Goal: Task Accomplishment & Management: Manage account settings

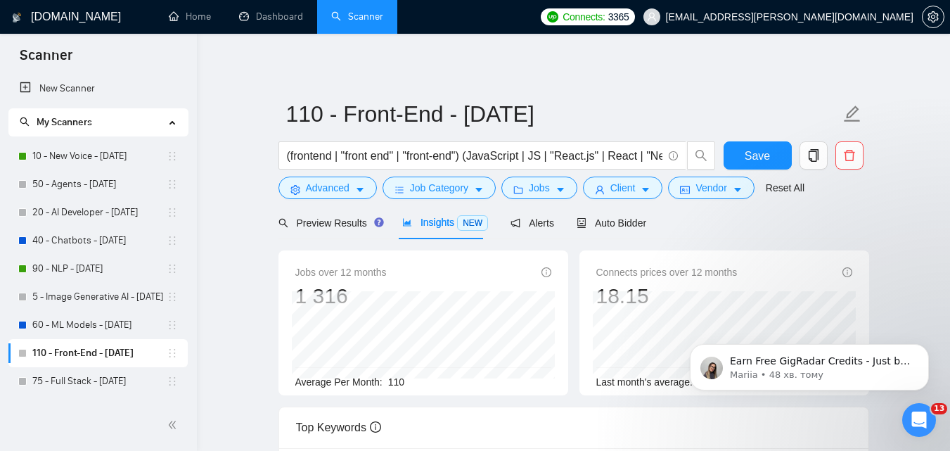
click at [62, 355] on link "110 - Front-End - [DATE]" at bounding box center [99, 353] width 134 height 28
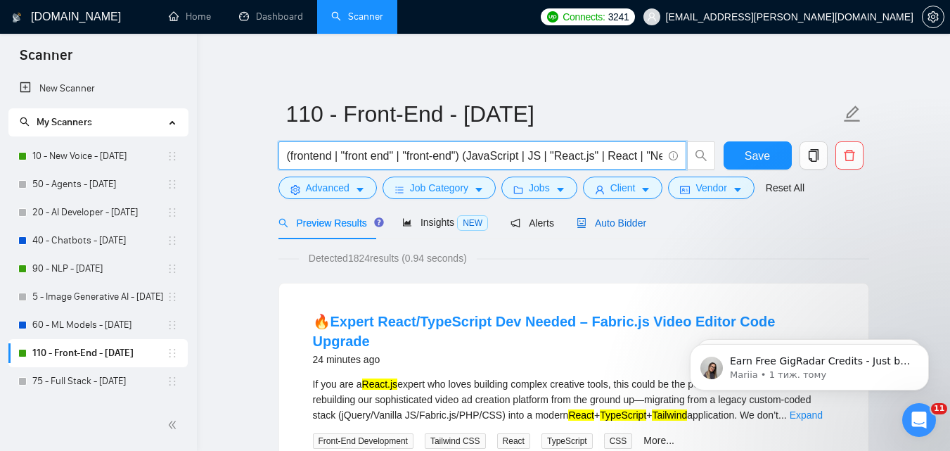
click at [603, 224] on span "Auto Bidder" at bounding box center [612, 222] width 70 height 11
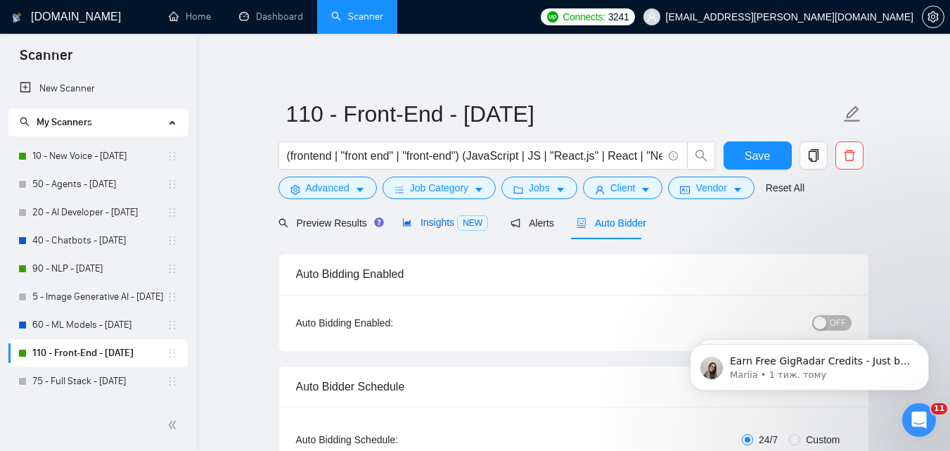
click at [472, 224] on span "NEW" at bounding box center [472, 222] width 31 height 15
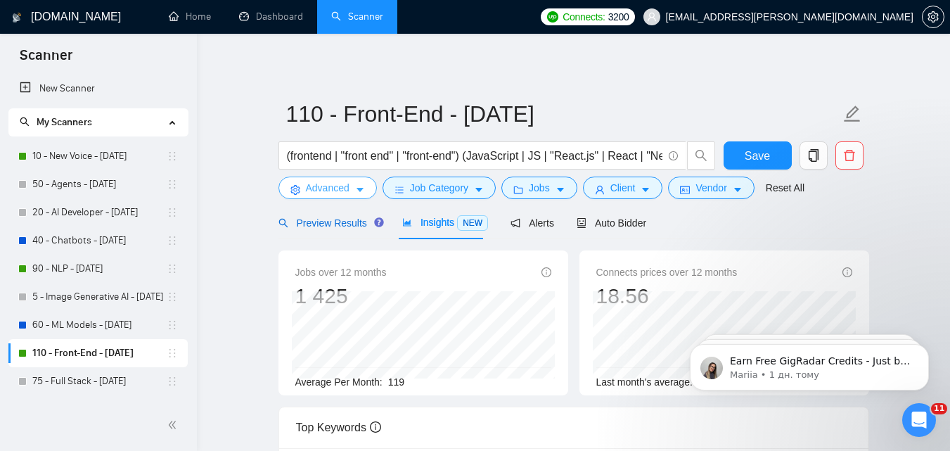
drag, startPoint x: 359, startPoint y: 221, endPoint x: 360, endPoint y: 188, distance: 33.1
click at [359, 221] on span "Preview Results" at bounding box center [329, 222] width 101 height 11
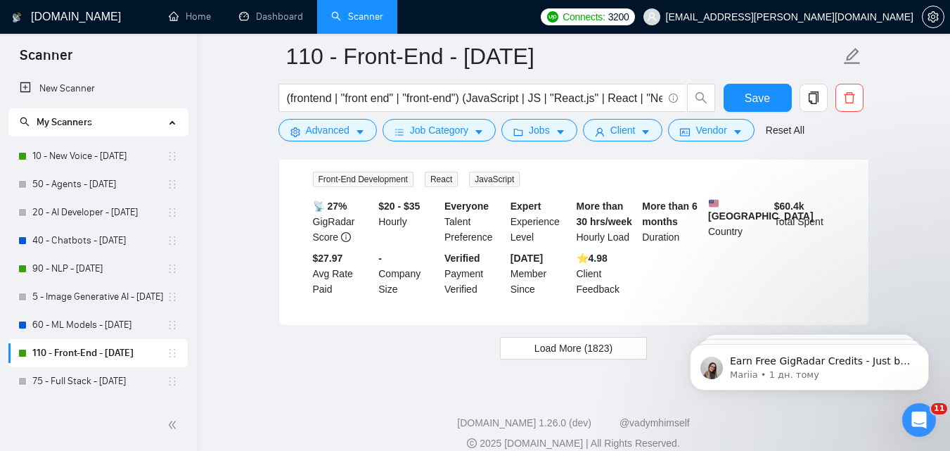
scroll to position [3038, 0]
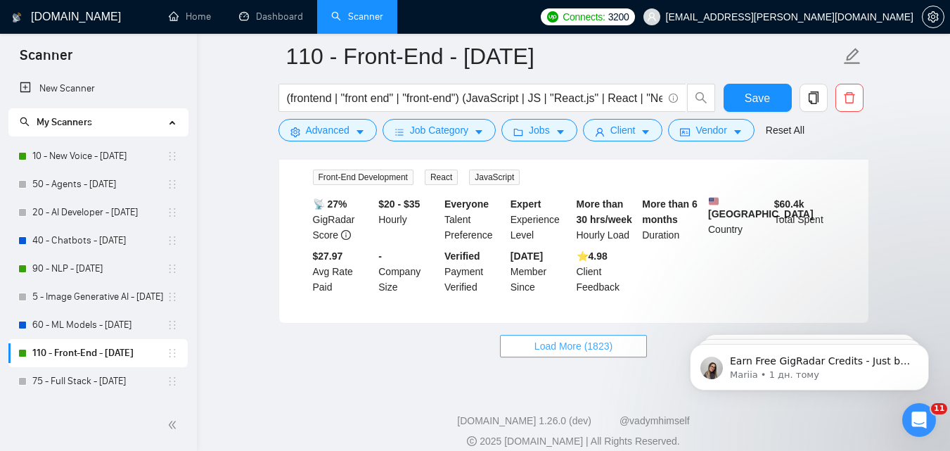
click at [546, 338] on span "Load More (1823)" at bounding box center [574, 345] width 78 height 15
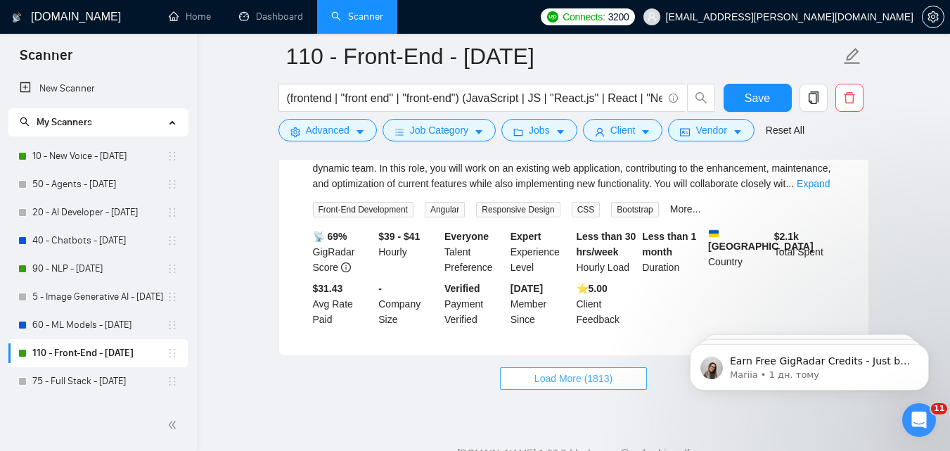
scroll to position [6098, 0]
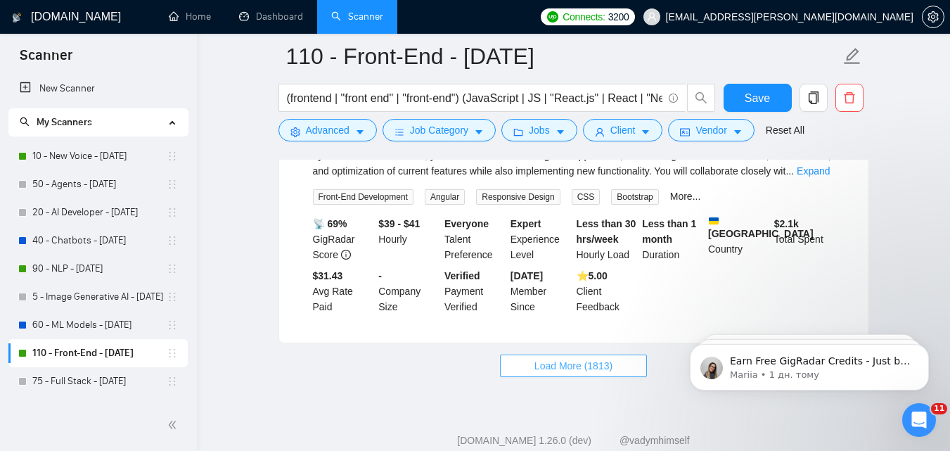
click at [600, 358] on span "Load More (1813)" at bounding box center [574, 365] width 78 height 15
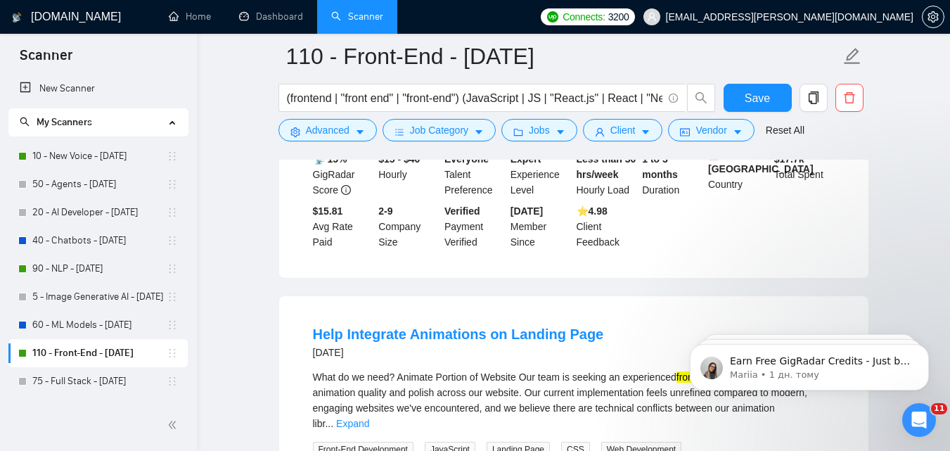
scroll to position [9247, 0]
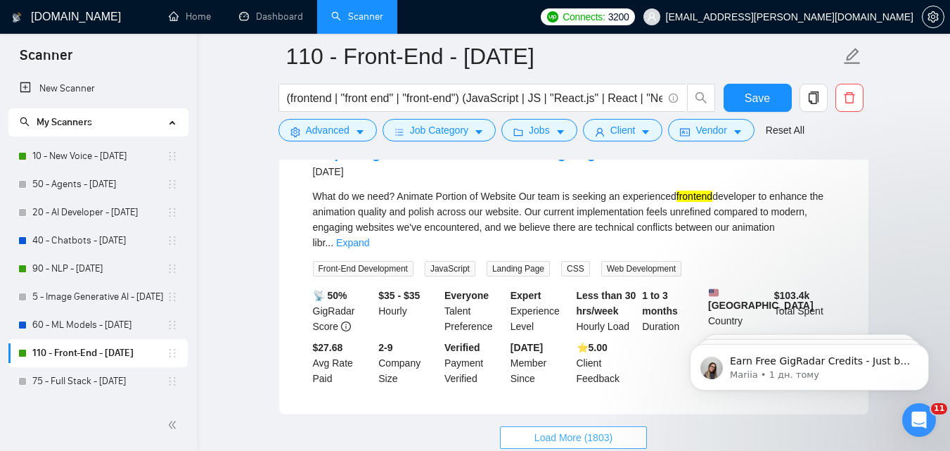
click at [635, 426] on button "Load More (1803)" at bounding box center [573, 437] width 147 height 23
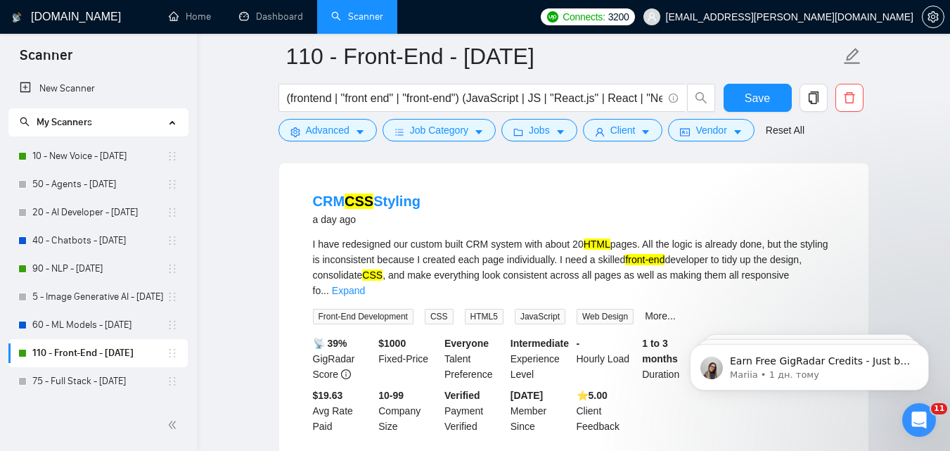
scroll to position [0, 0]
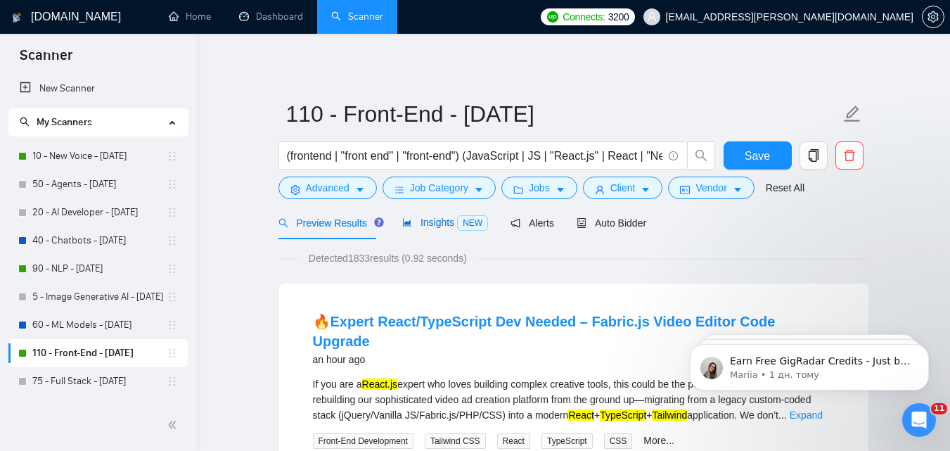
click at [450, 219] on span "Insights NEW" at bounding box center [445, 222] width 86 height 11
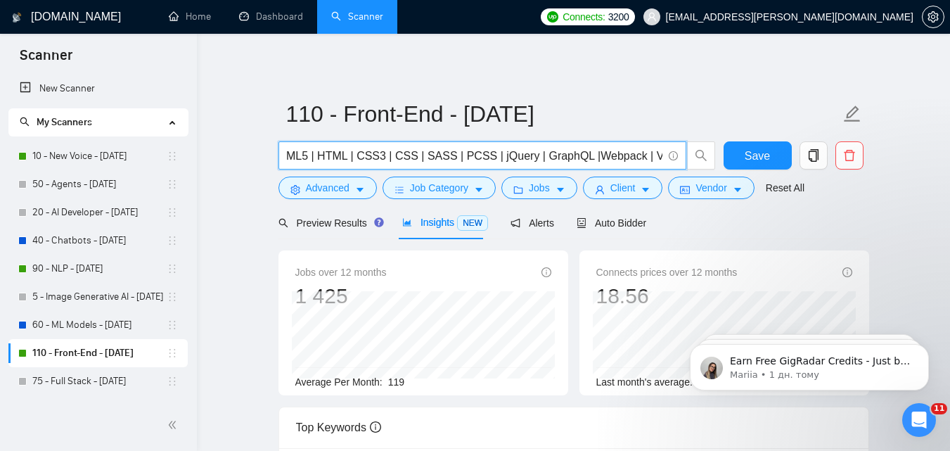
scroll to position [0, 1076]
drag, startPoint x: 527, startPoint y: 158, endPoint x: 654, endPoint y: 151, distance: 126.8
click at [654, 151] on input "(frontend | "front end" | "front-end") (JavaScript | JS | "React.js" | React | …" at bounding box center [475, 156] width 376 height 18
click at [348, 190] on span "Advanced" at bounding box center [328, 187] width 44 height 15
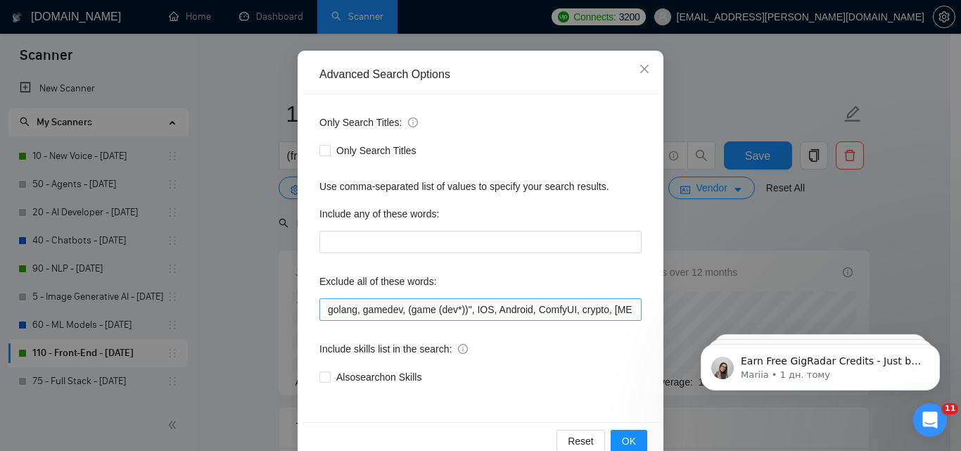
scroll to position [134, 0]
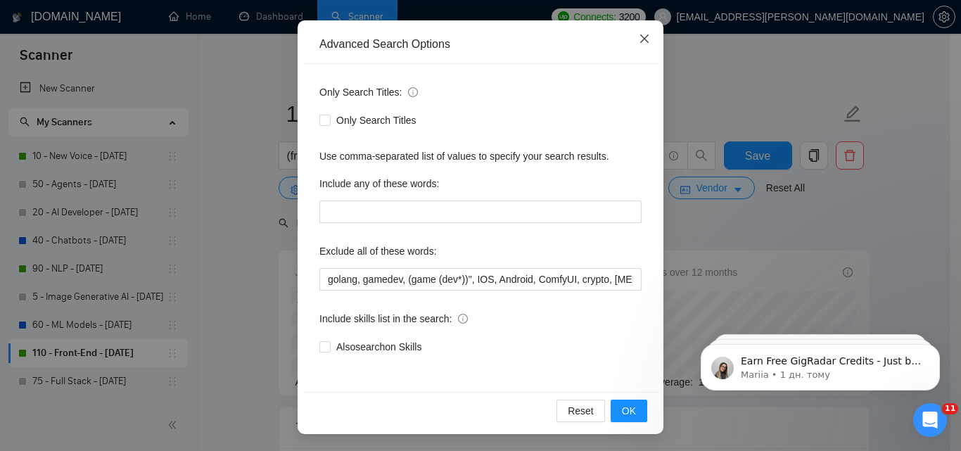
click at [630, 40] on span "Close" at bounding box center [644, 39] width 38 height 38
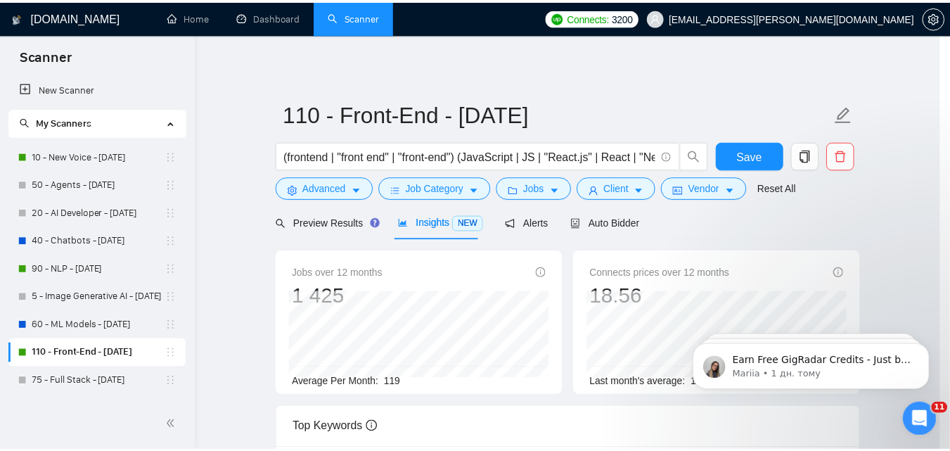
scroll to position [64, 0]
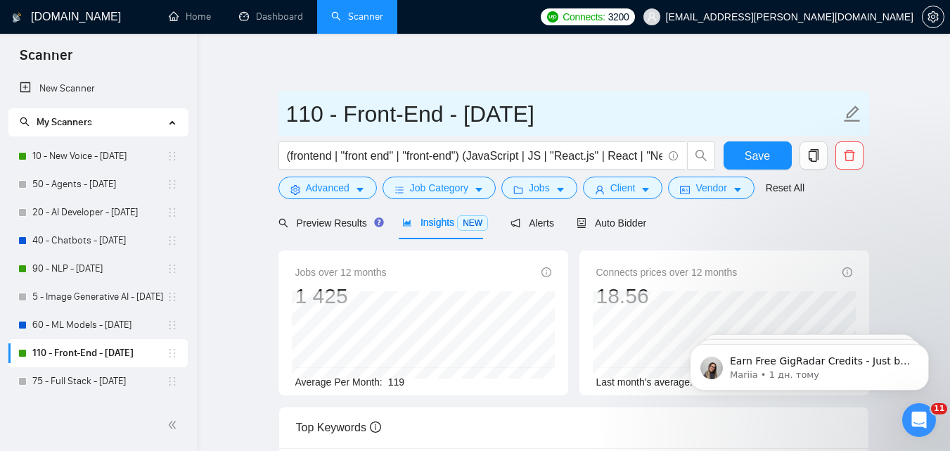
drag, startPoint x: 305, startPoint y: 124, endPoint x: 316, endPoint y: 124, distance: 11.3
click at [316, 124] on input "110 - Front-End - [DATE]" at bounding box center [563, 113] width 554 height 35
type input "120 - Front-End - 2025.08.18"
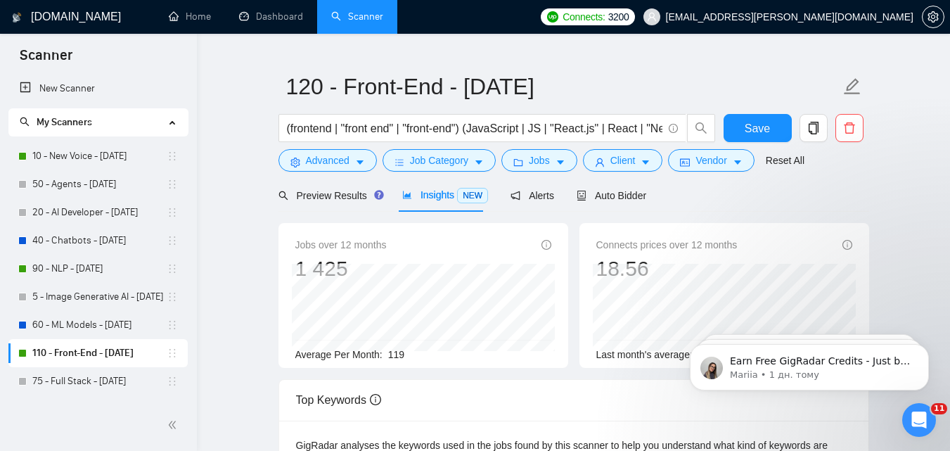
scroll to position [0, 0]
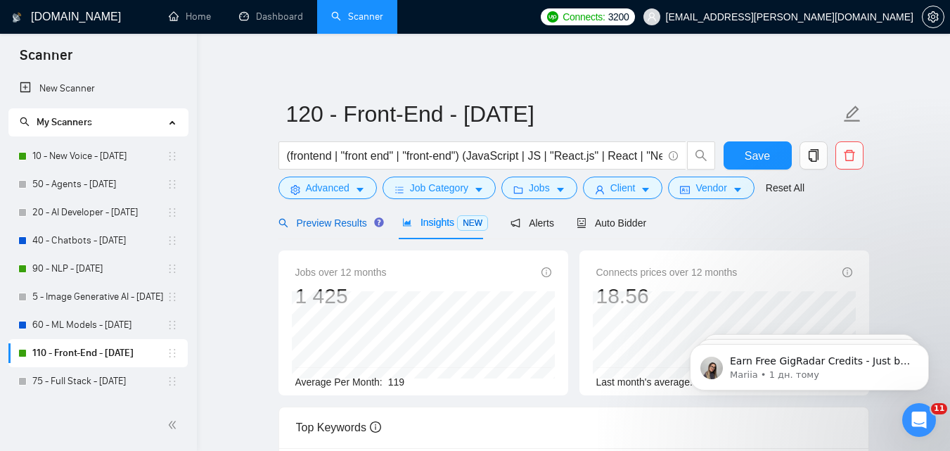
click at [362, 222] on span "Preview Results" at bounding box center [329, 222] width 101 height 11
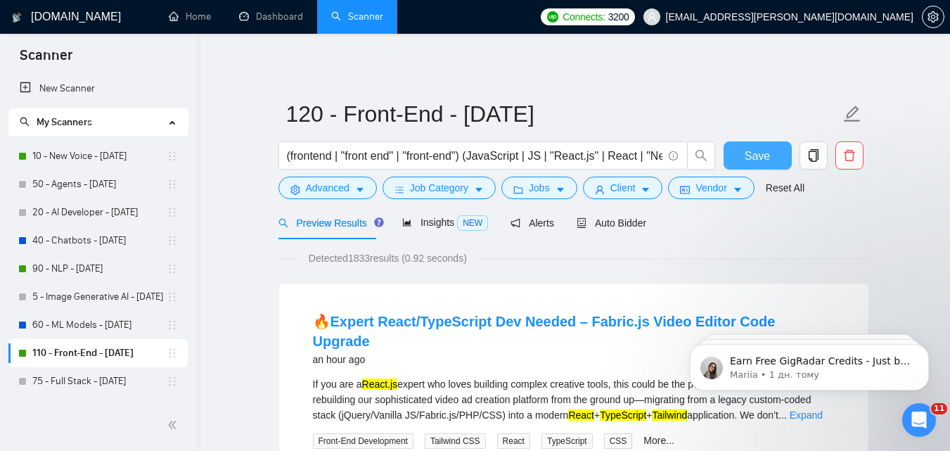
click at [759, 145] on button "Save" at bounding box center [758, 155] width 68 height 28
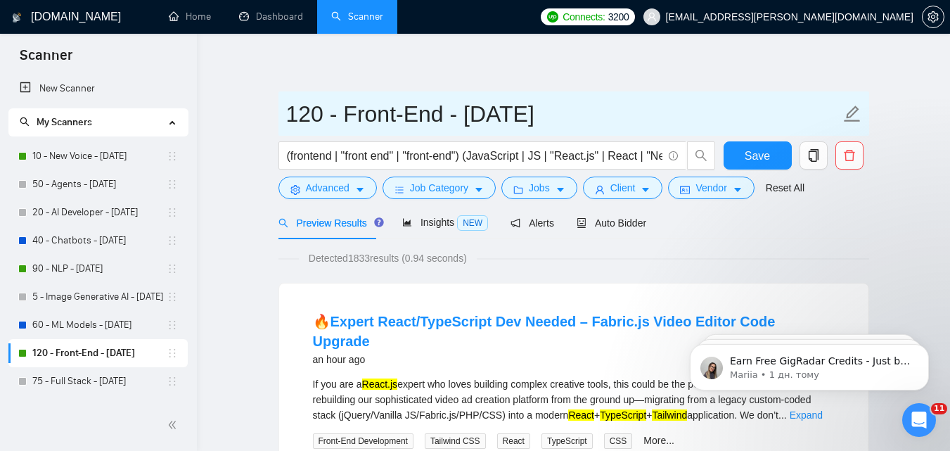
click at [556, 98] on input "120 - Front-End - 2025.08.18" at bounding box center [563, 113] width 554 height 35
